Goal: Use online tool/utility: Utilize a website feature to perform a specific function

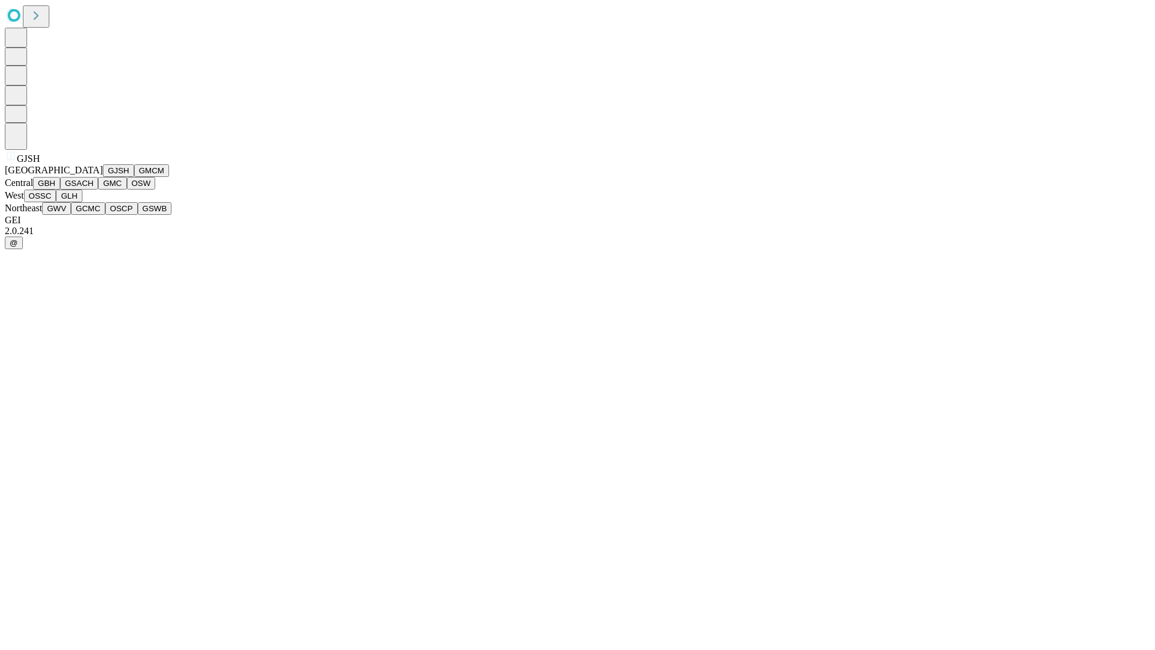
click at [103, 177] on button "GJSH" at bounding box center [118, 170] width 31 height 13
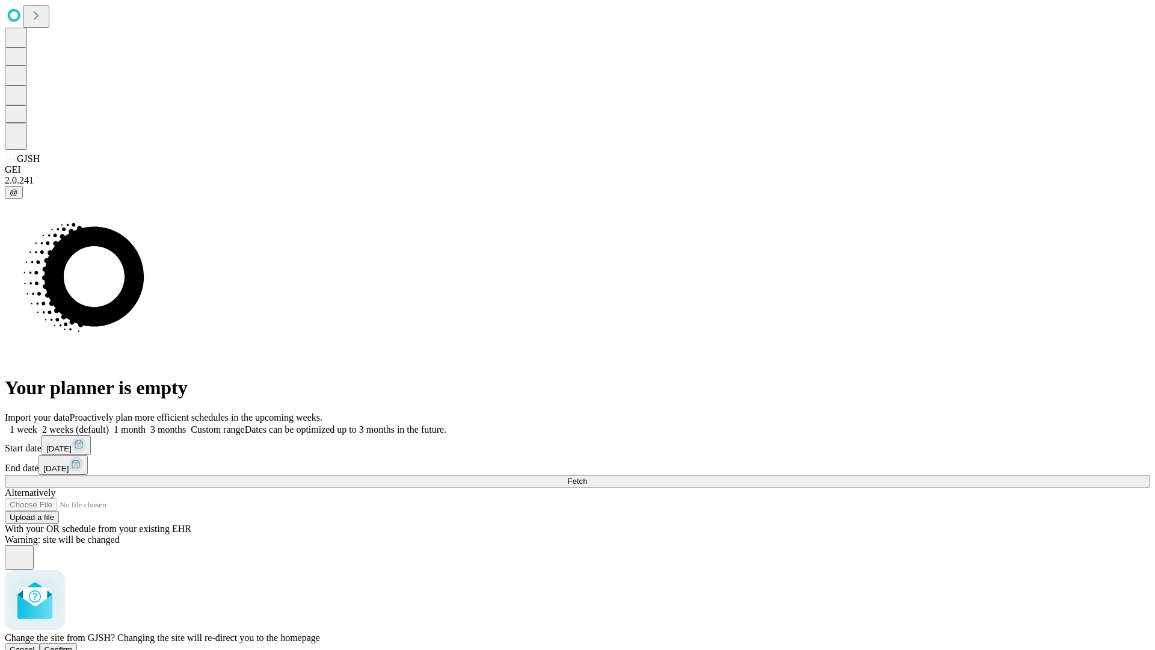
click at [73, 645] on span "Confirm" at bounding box center [59, 649] width 28 height 9
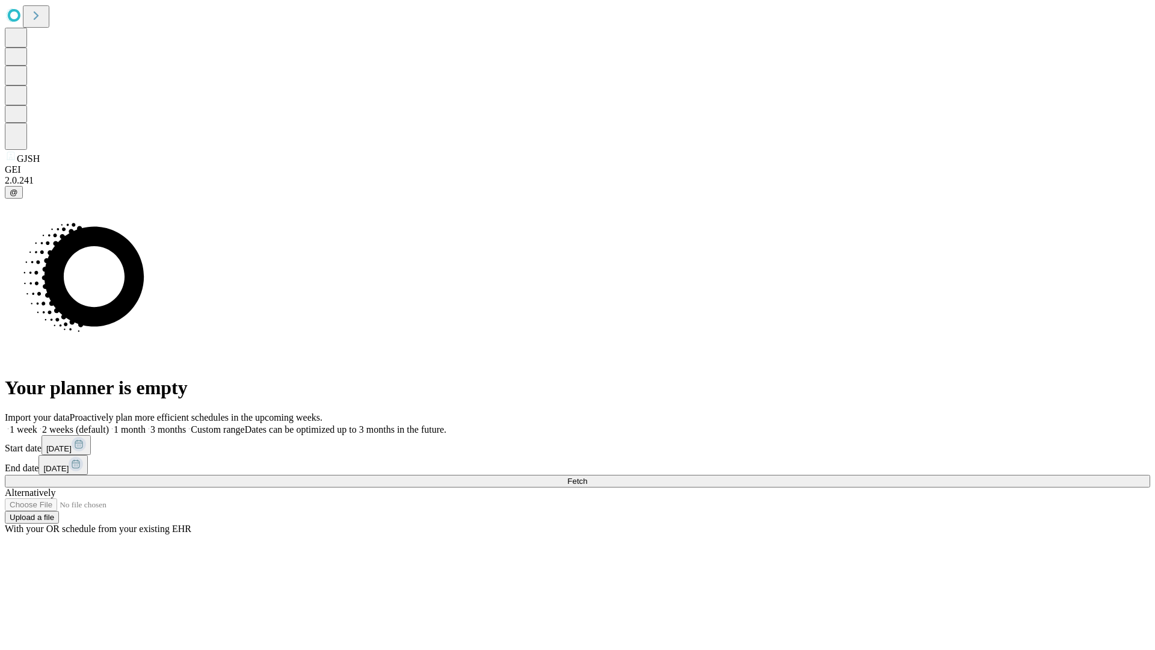
click at [146, 424] on label "1 month" at bounding box center [127, 429] width 37 height 10
click at [587, 477] on span "Fetch" at bounding box center [577, 481] width 20 height 9
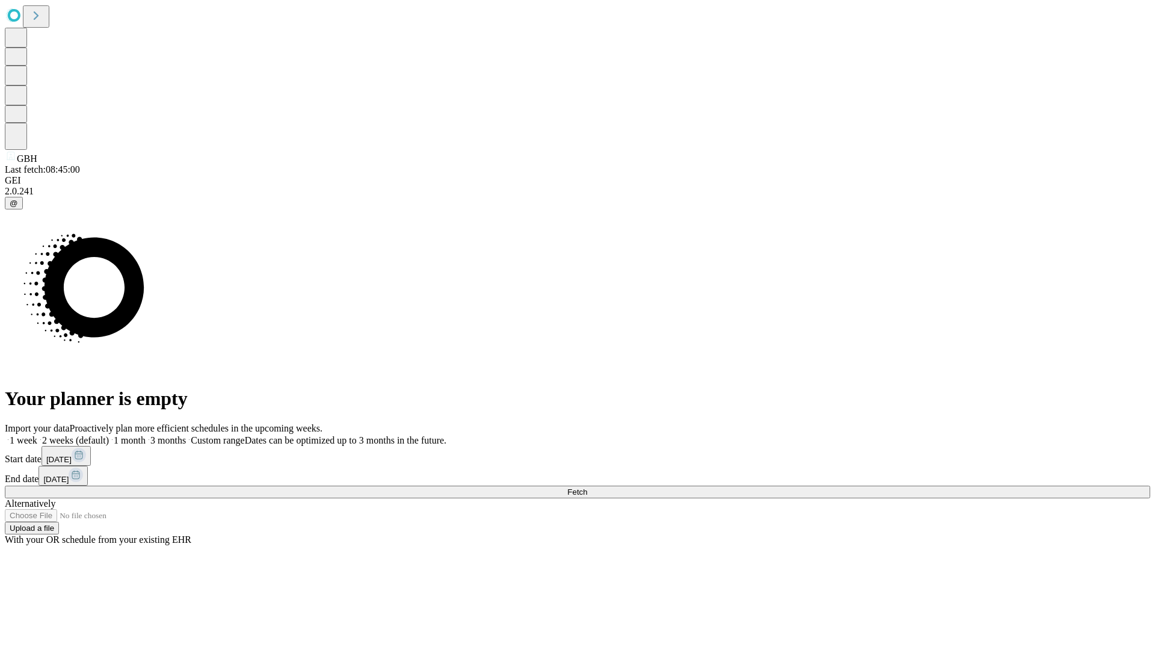
click at [146, 435] on label "1 month" at bounding box center [127, 440] width 37 height 10
click at [587, 487] on span "Fetch" at bounding box center [577, 491] width 20 height 9
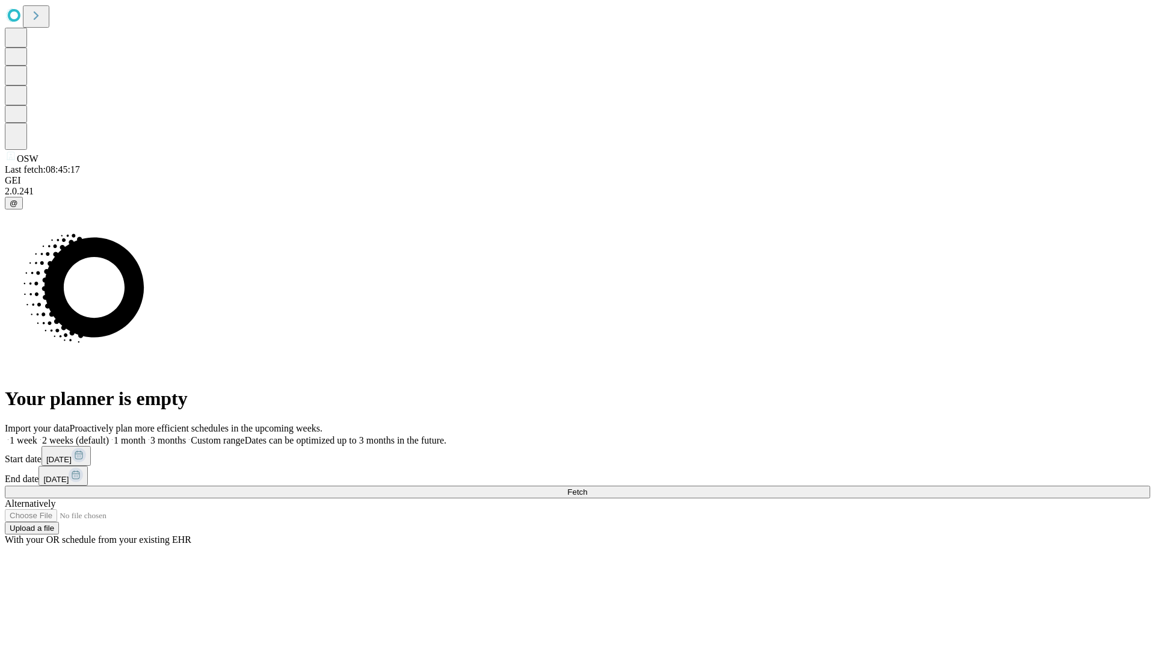
click at [587, 487] on span "Fetch" at bounding box center [577, 491] width 20 height 9
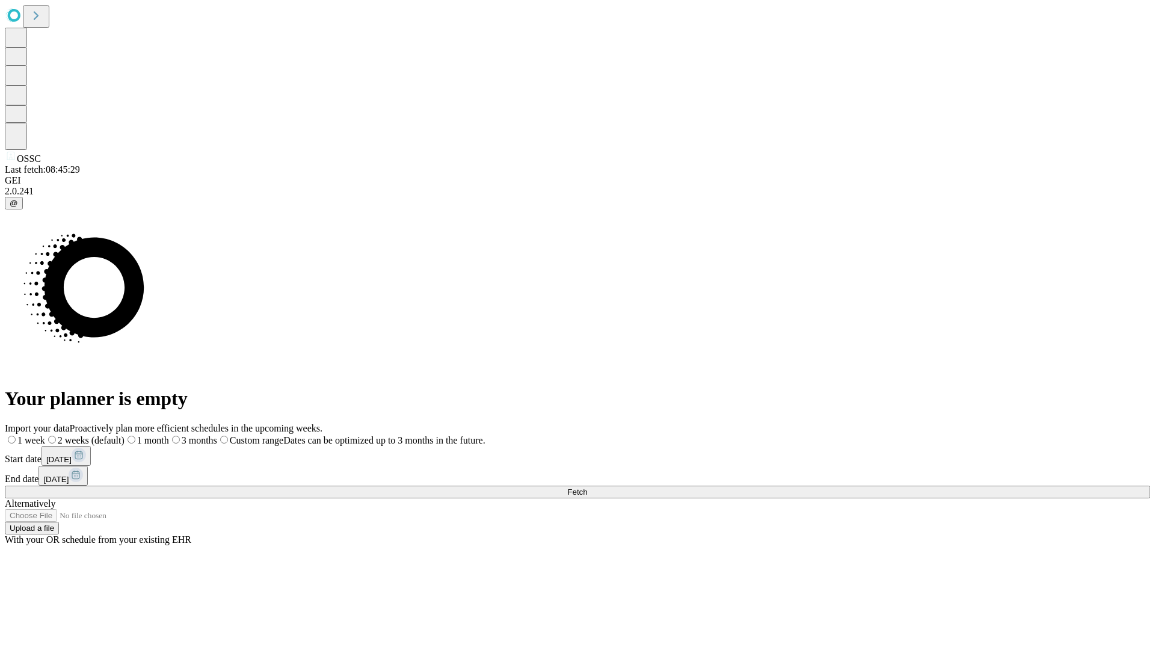
click at [587, 487] on span "Fetch" at bounding box center [577, 491] width 20 height 9
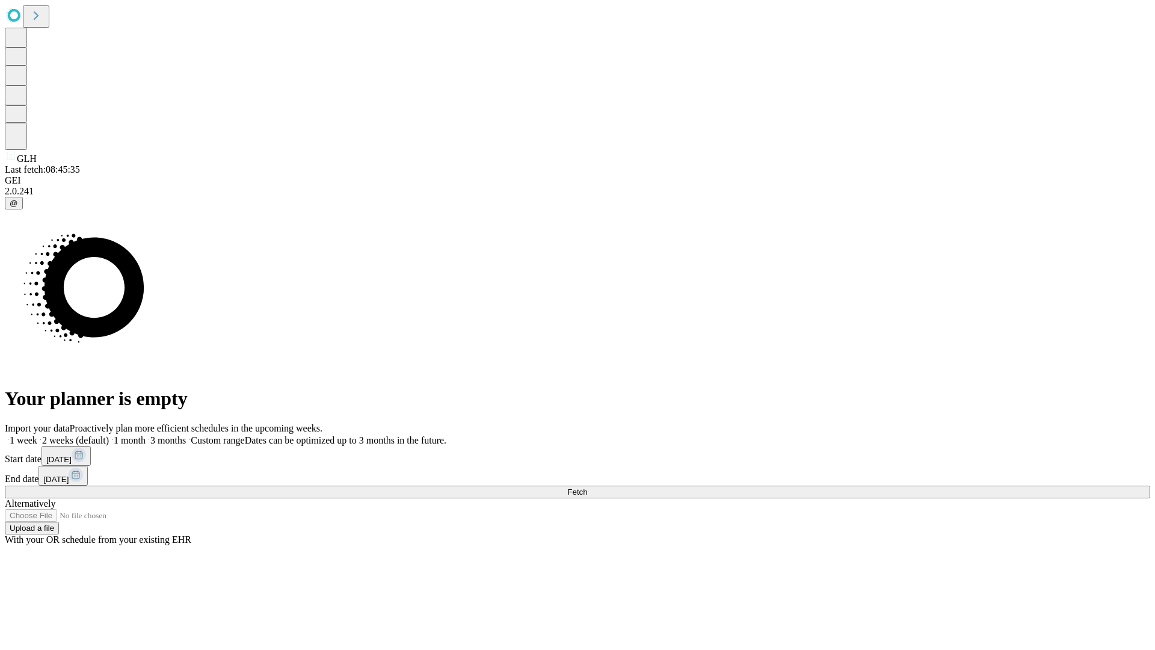
click at [146, 435] on label "1 month" at bounding box center [127, 440] width 37 height 10
click at [587, 487] on span "Fetch" at bounding box center [577, 491] width 20 height 9
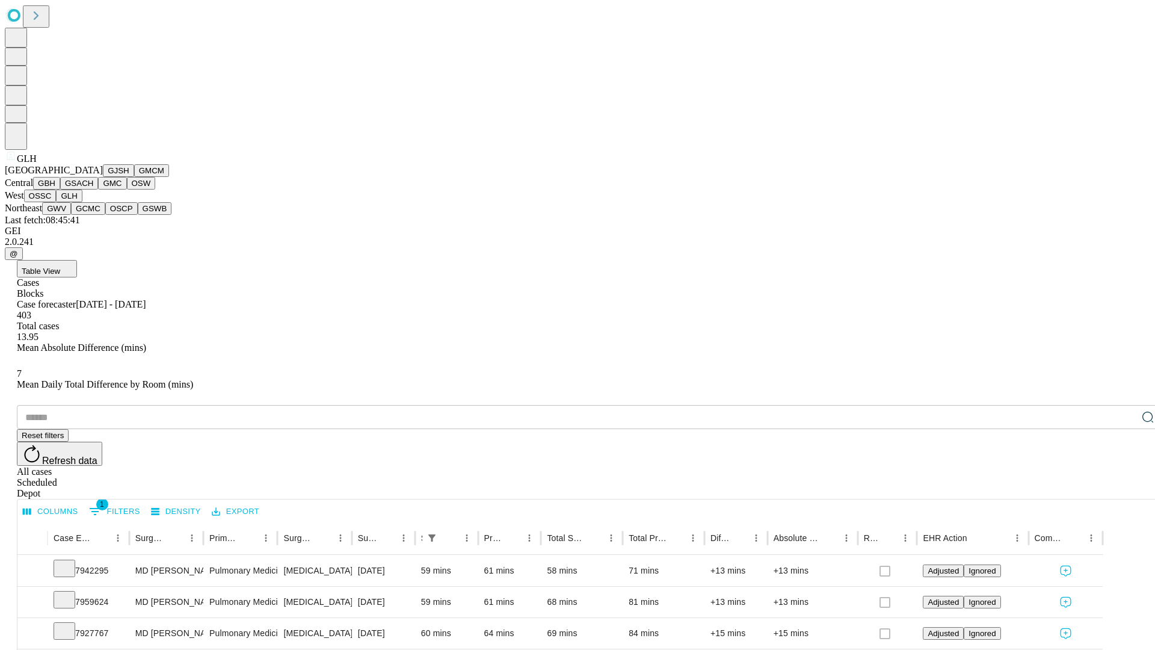
click at [71, 215] on button "GWV" at bounding box center [56, 208] width 29 height 13
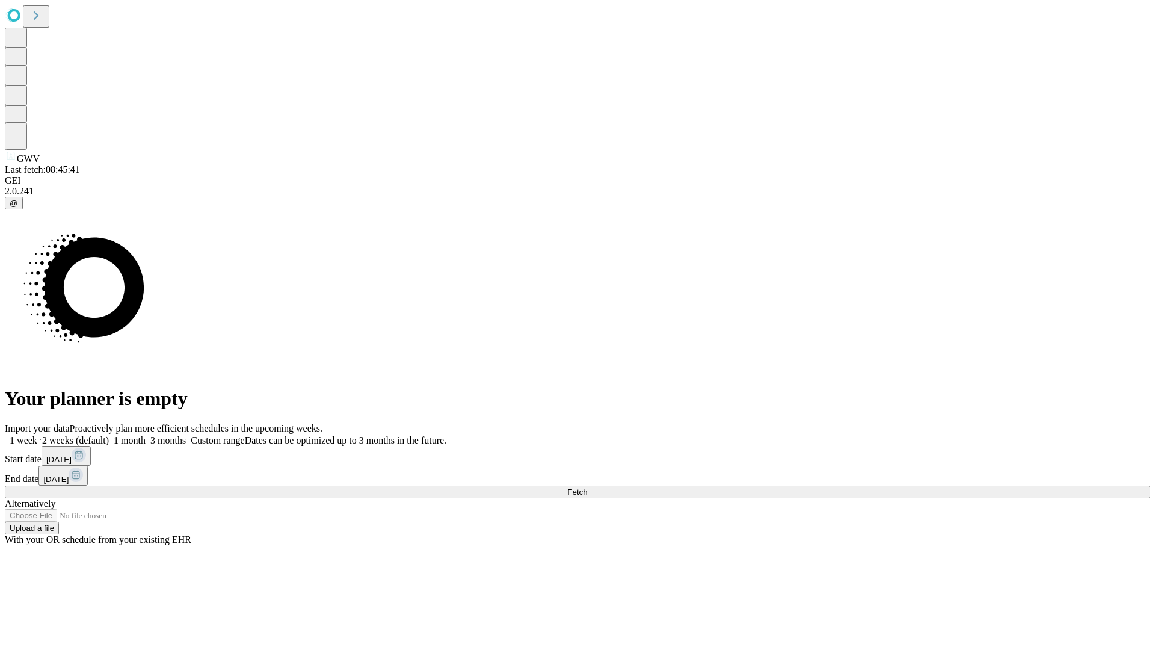
click at [146, 435] on label "1 month" at bounding box center [127, 440] width 37 height 10
click at [587, 487] on span "Fetch" at bounding box center [577, 491] width 20 height 9
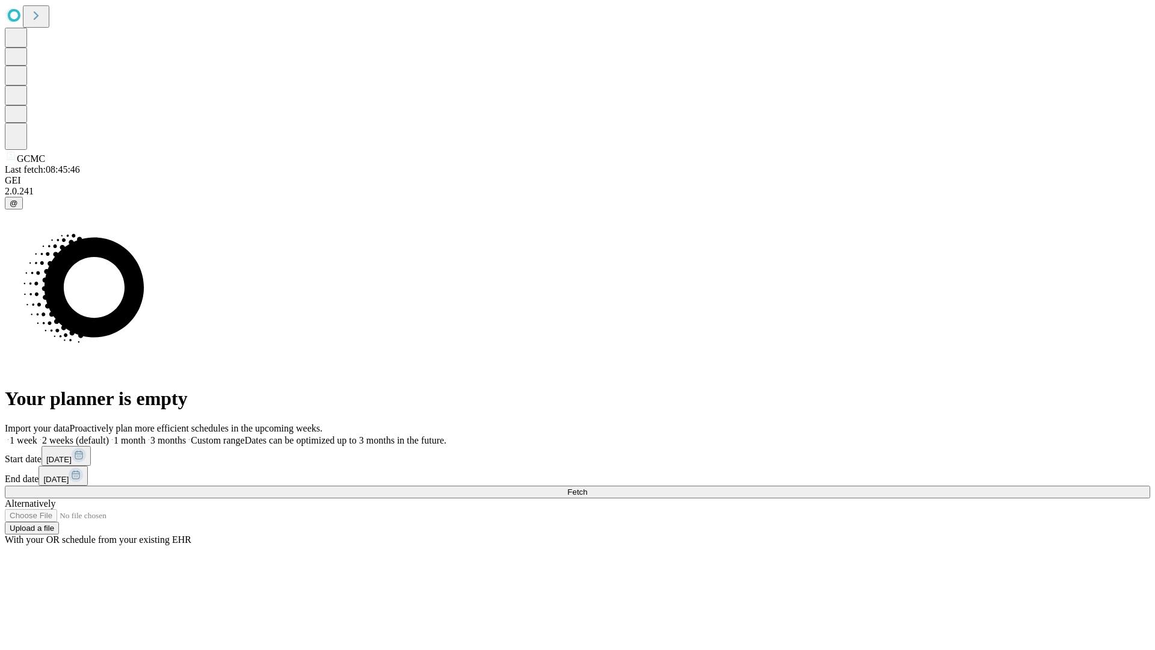
click at [587, 487] on span "Fetch" at bounding box center [577, 491] width 20 height 9
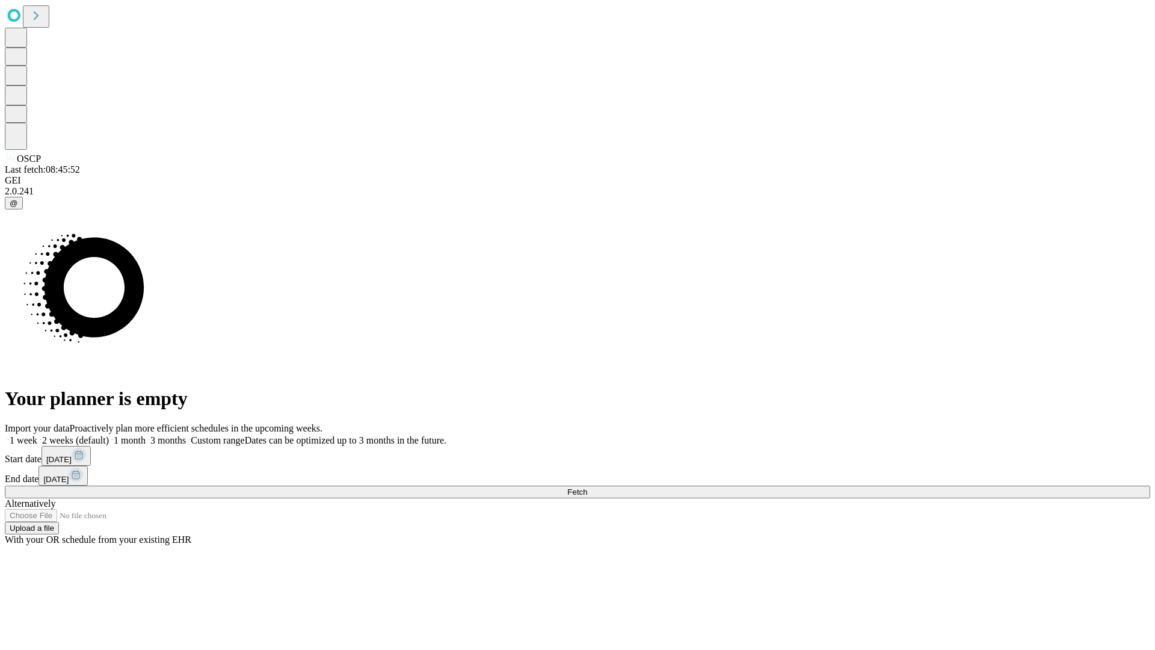
click at [146, 435] on label "1 month" at bounding box center [127, 440] width 37 height 10
click at [587, 487] on span "Fetch" at bounding box center [577, 491] width 20 height 9
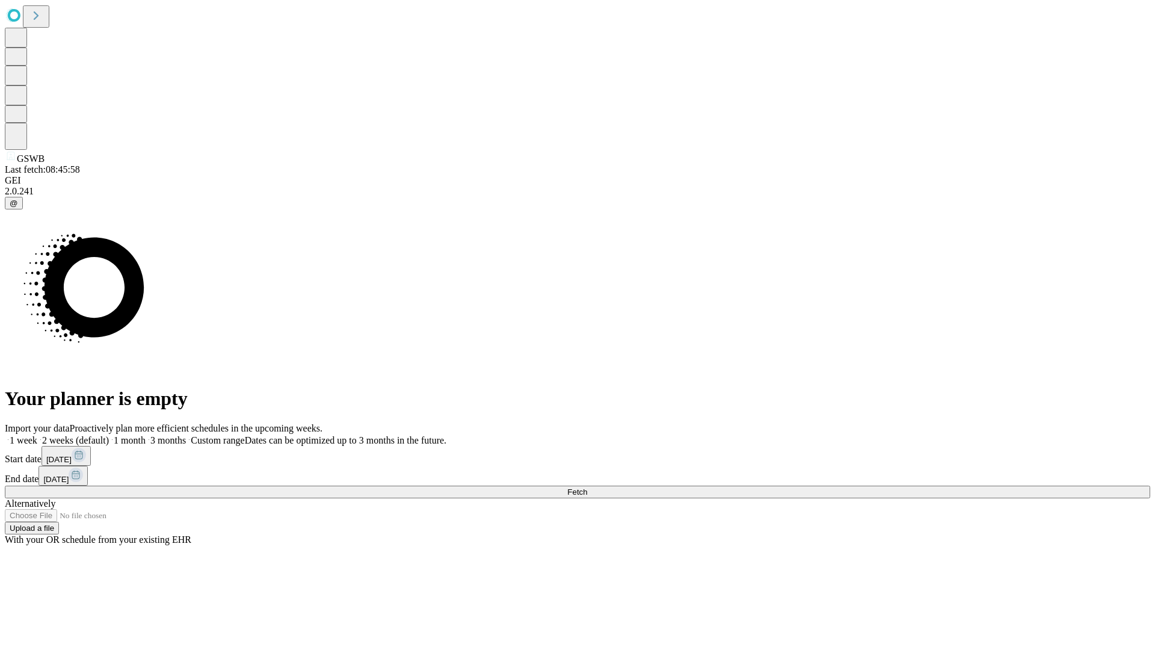
click at [146, 435] on label "1 month" at bounding box center [127, 440] width 37 height 10
click at [587, 487] on span "Fetch" at bounding box center [577, 491] width 20 height 9
